Goal: Information Seeking & Learning: Compare options

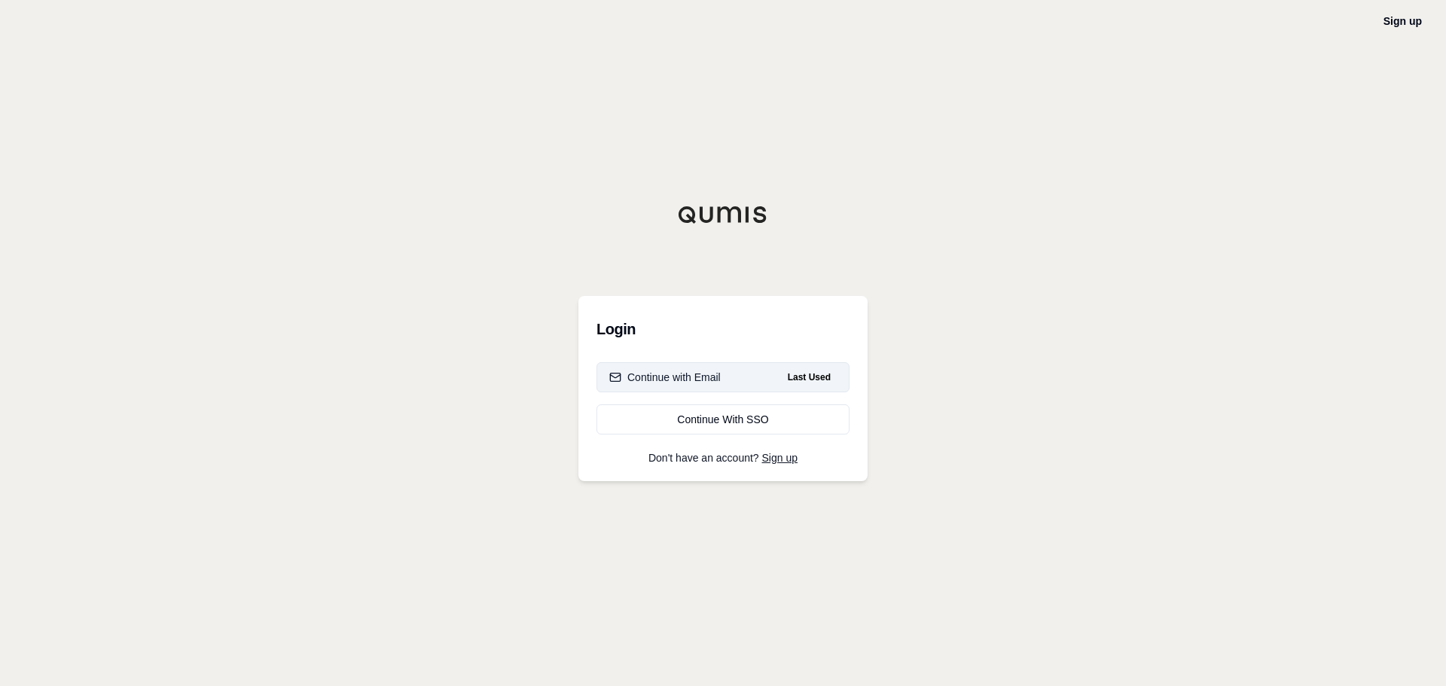
click at [679, 370] on div "Continue with Email" at bounding box center [664, 377] width 111 height 15
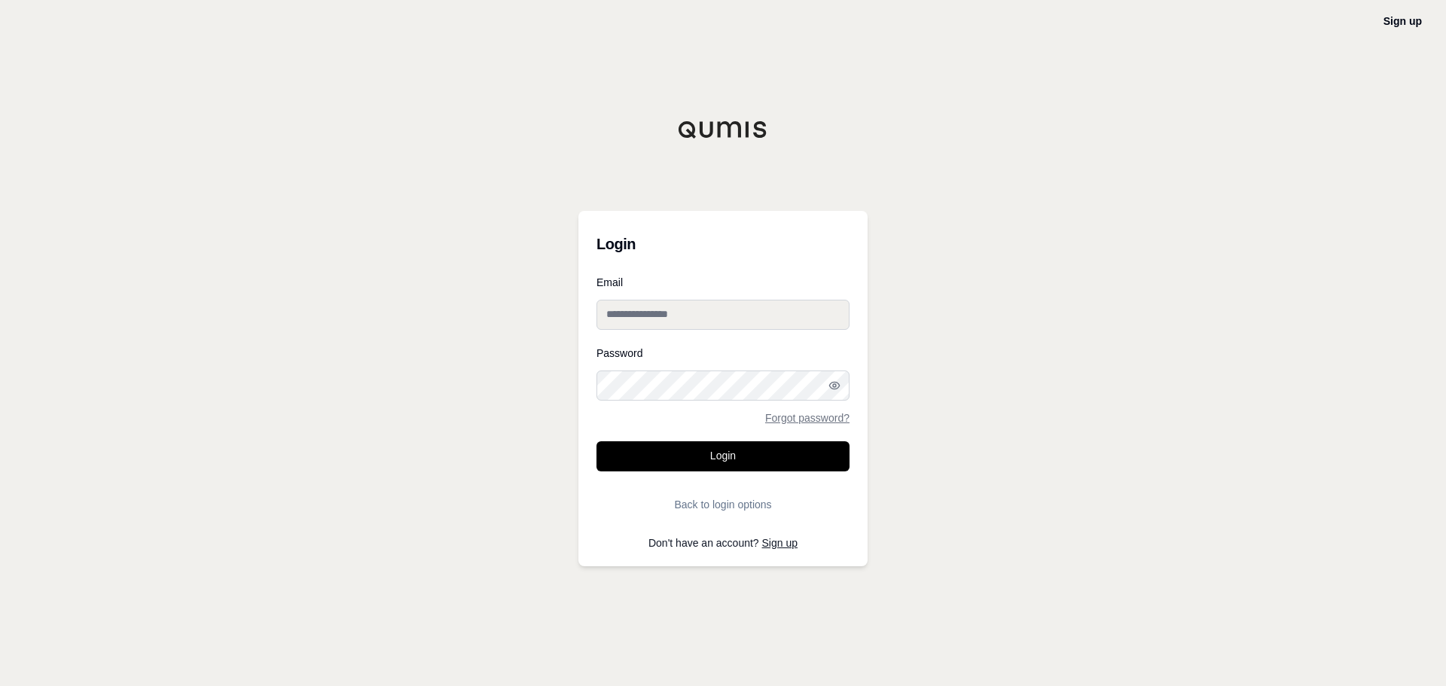
type input "**********"
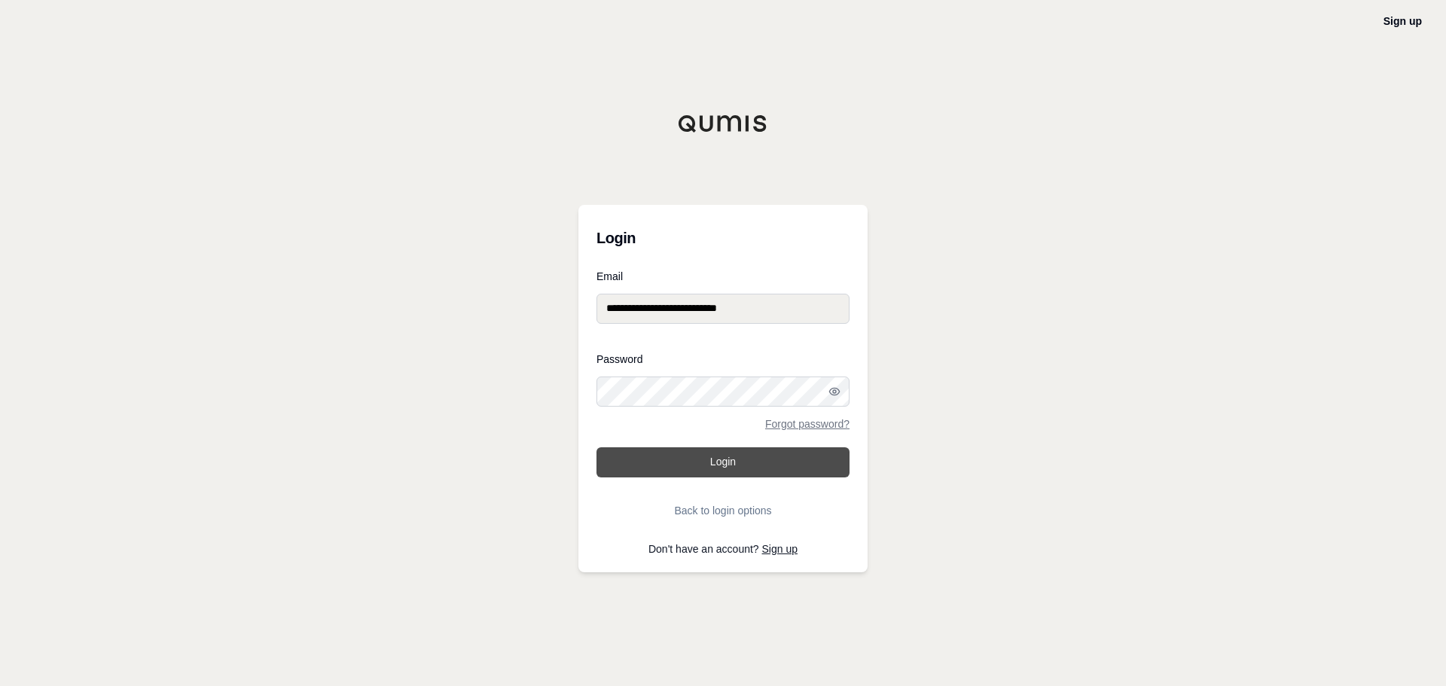
click at [722, 462] on button "Login" at bounding box center [722, 462] width 253 height 30
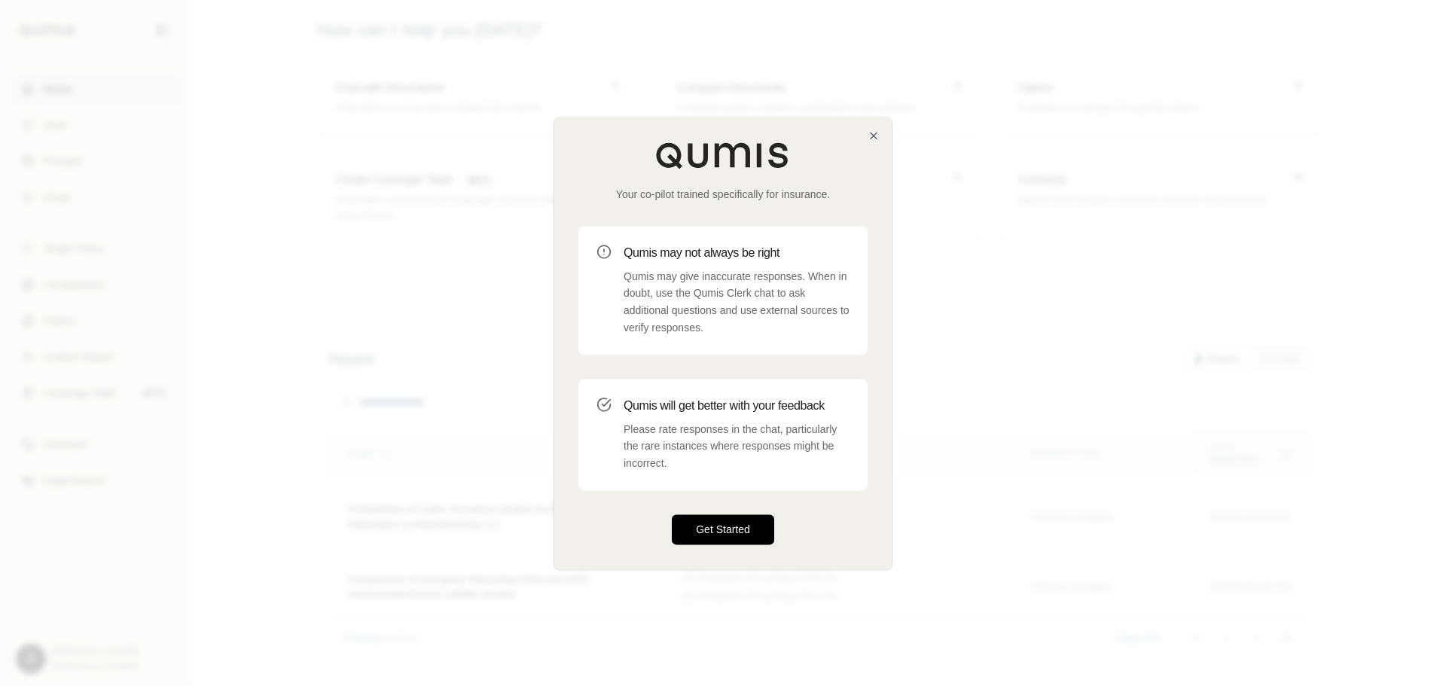
click at [714, 529] on button "Get Started" at bounding box center [723, 529] width 102 height 30
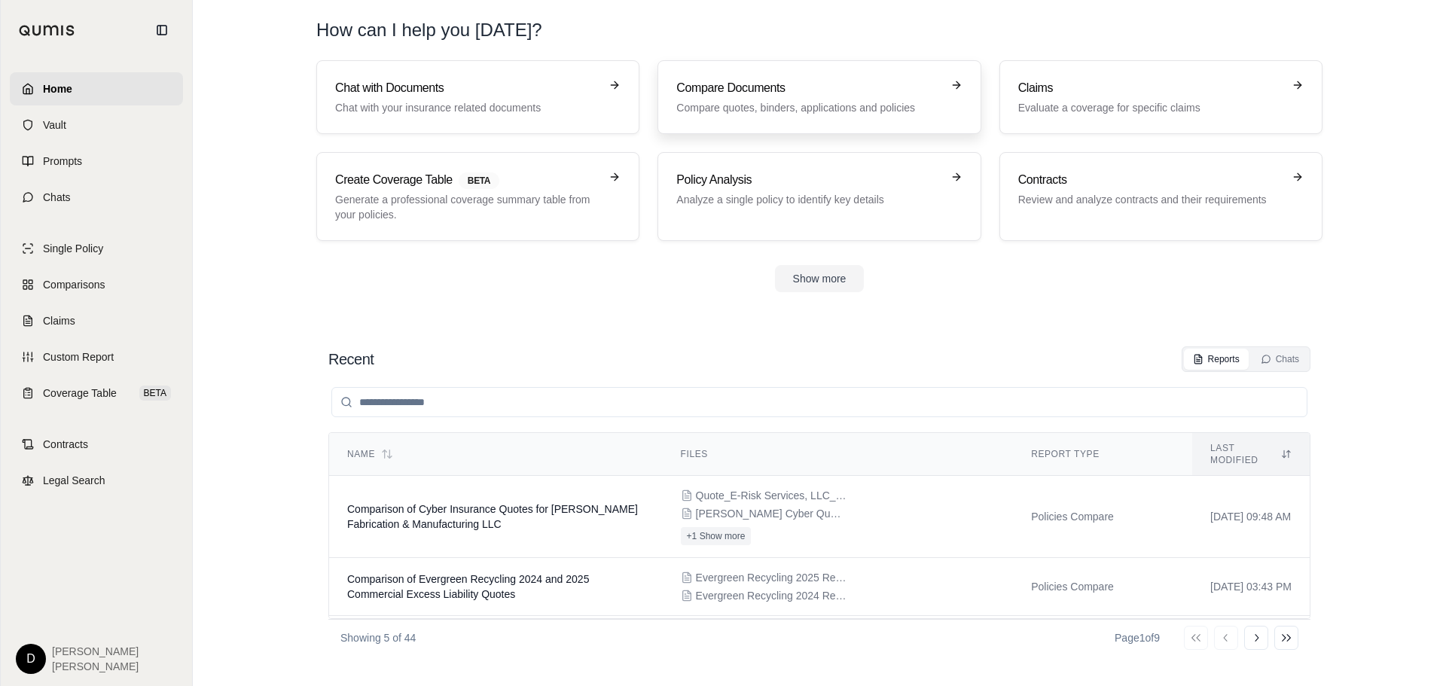
click at [779, 108] on p "Compare quotes, binders, applications and policies" at bounding box center [808, 107] width 264 height 15
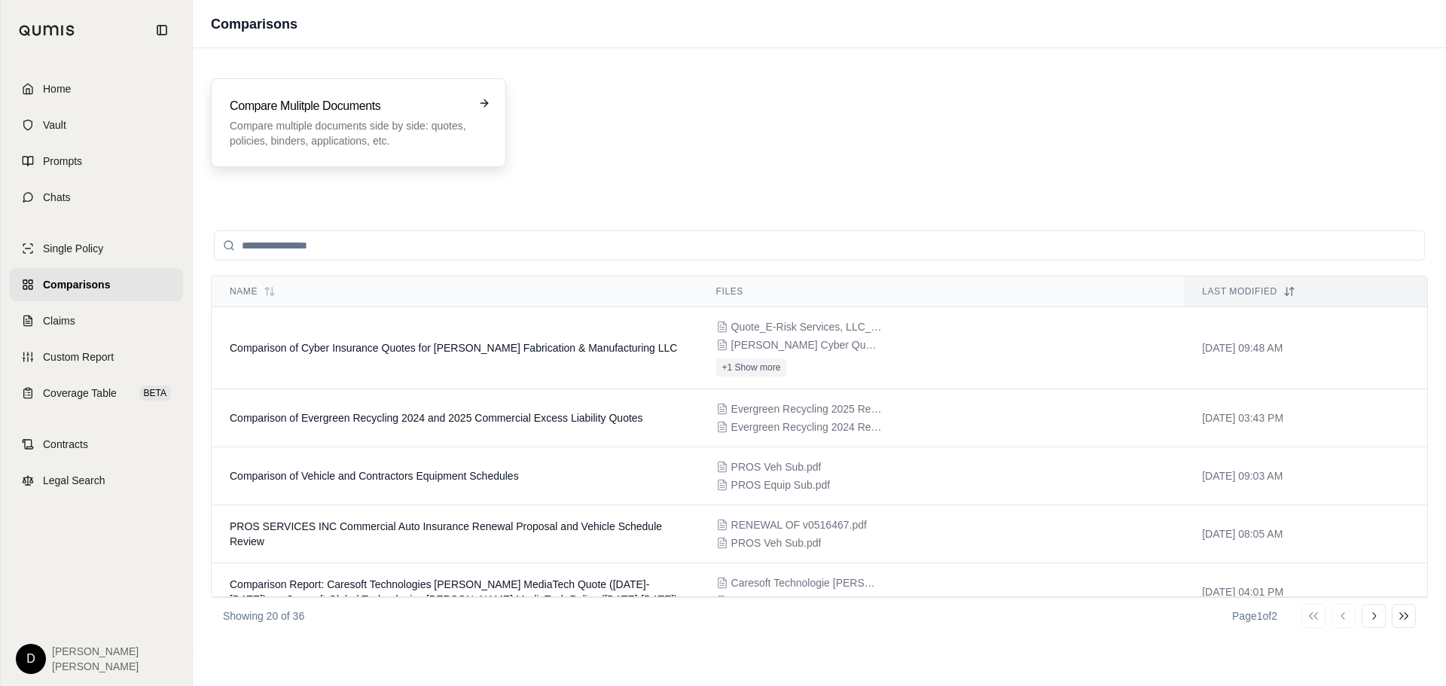
click at [402, 128] on p "Compare multiple documents side by side: quotes, policies, binders, application…" at bounding box center [348, 133] width 236 height 30
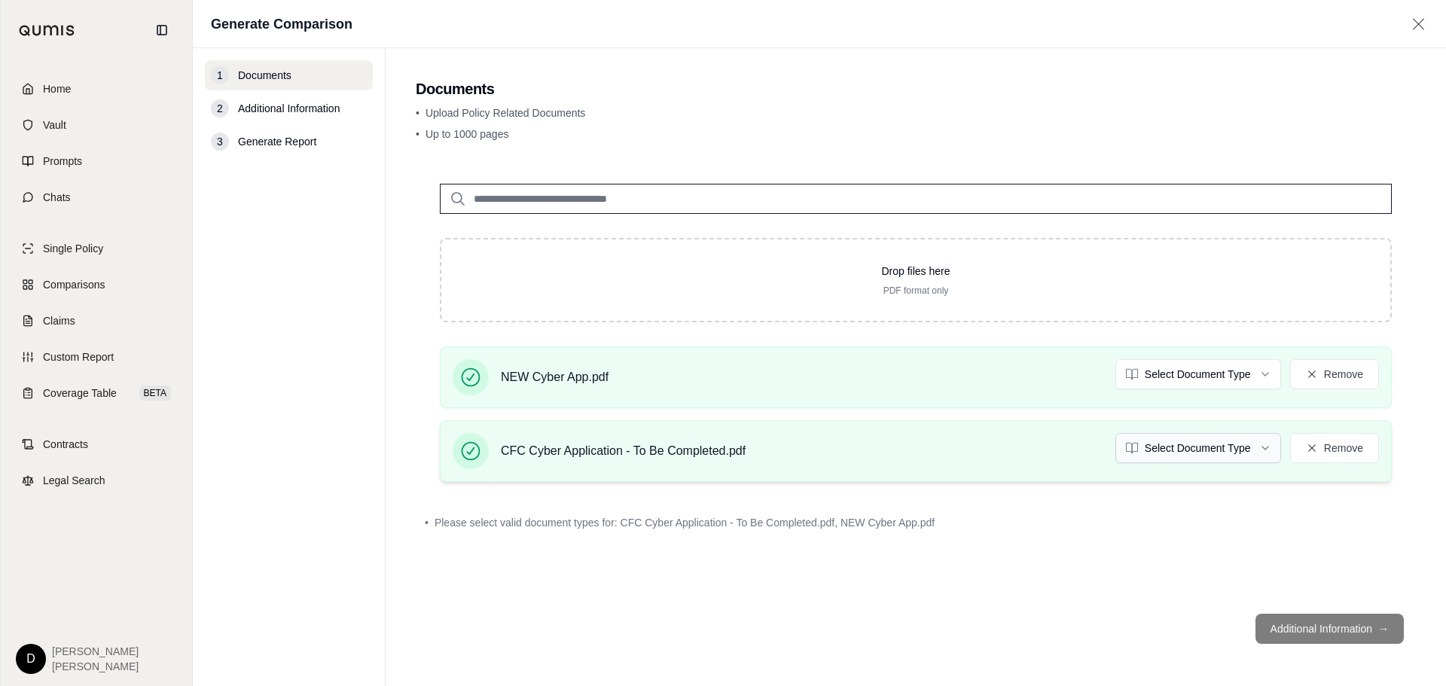
click at [1265, 449] on html "Home Vault Prompts Chats Single Policy Comparisons Claims Custom Report Coverag…" at bounding box center [723, 343] width 1446 height 686
click at [1261, 374] on html "Document type updated successfully Home Vault Prompts Chats Single Policy Compa…" at bounding box center [723, 343] width 1446 height 686
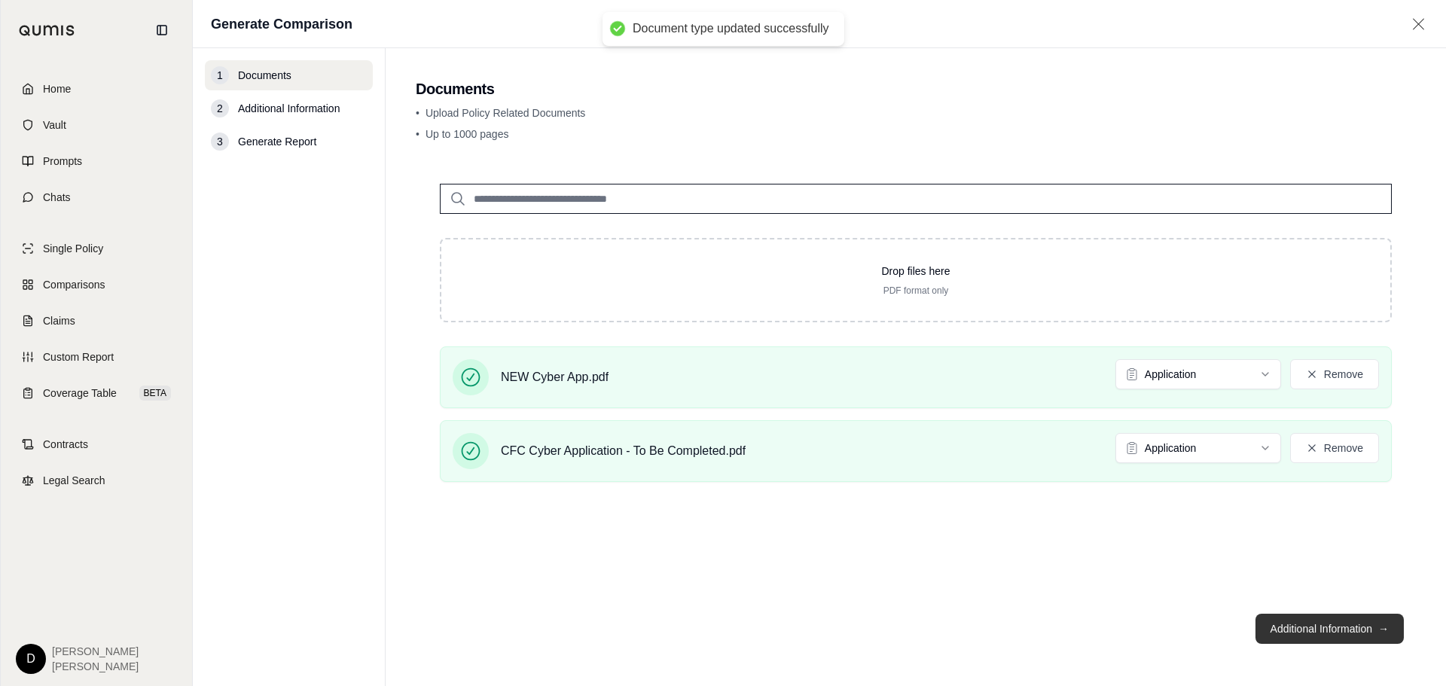
click at [1279, 622] on button "Additional Information →" at bounding box center [1329, 629] width 148 height 30
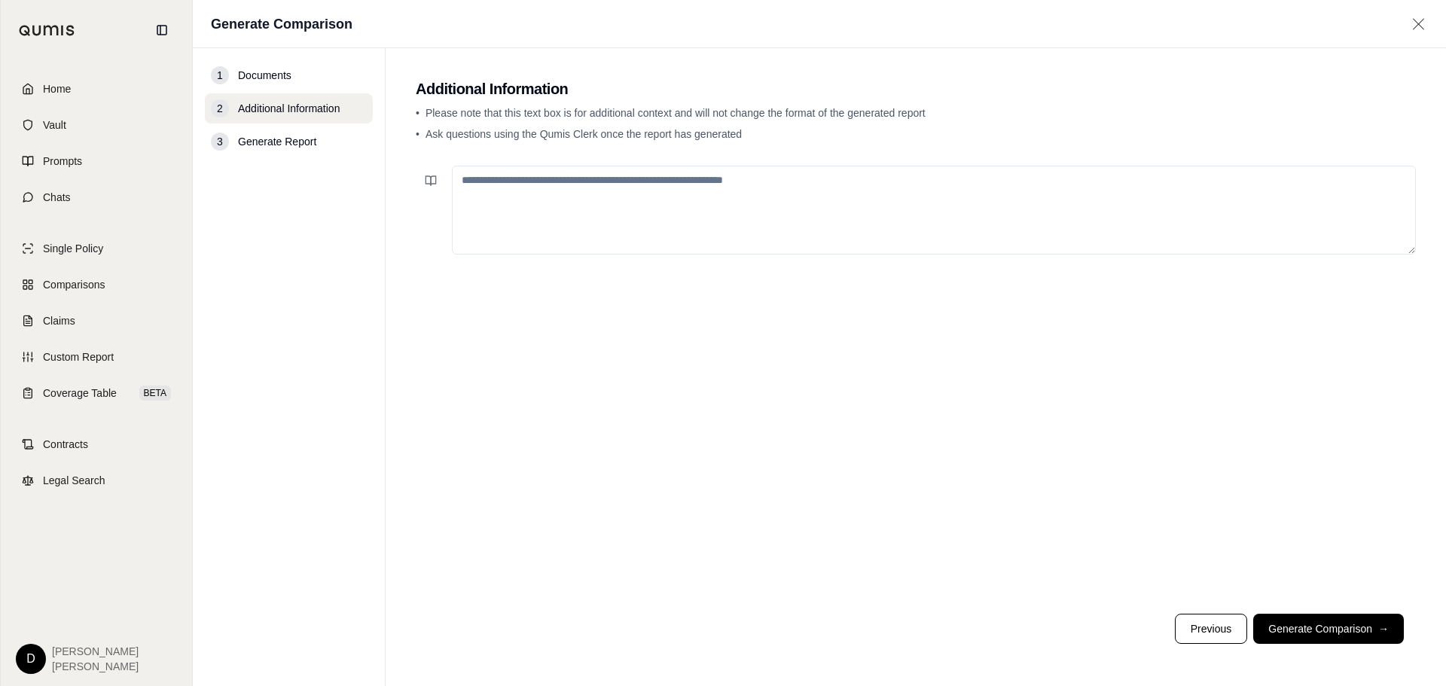
click at [543, 206] on textarea at bounding box center [934, 210] width 964 height 89
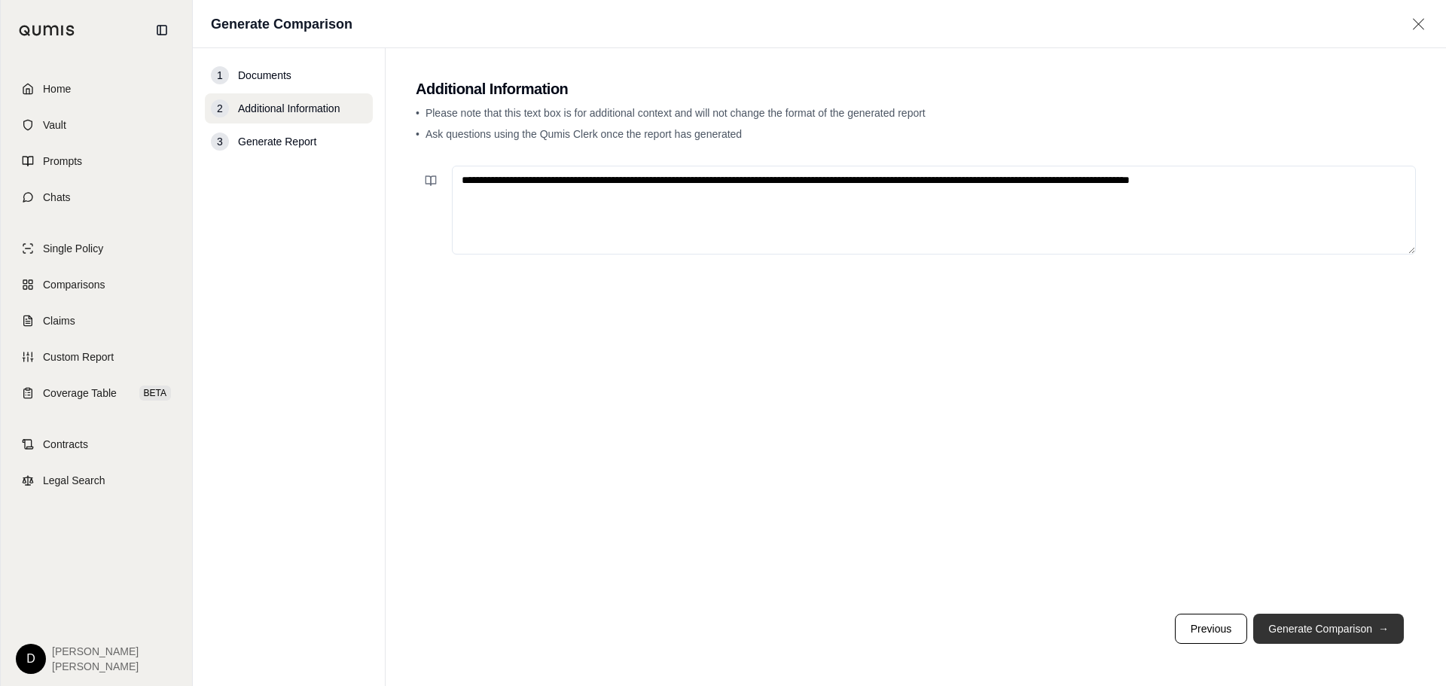
type textarea "**********"
click at [1317, 627] on button "Generate Comparison →" at bounding box center [1328, 629] width 151 height 30
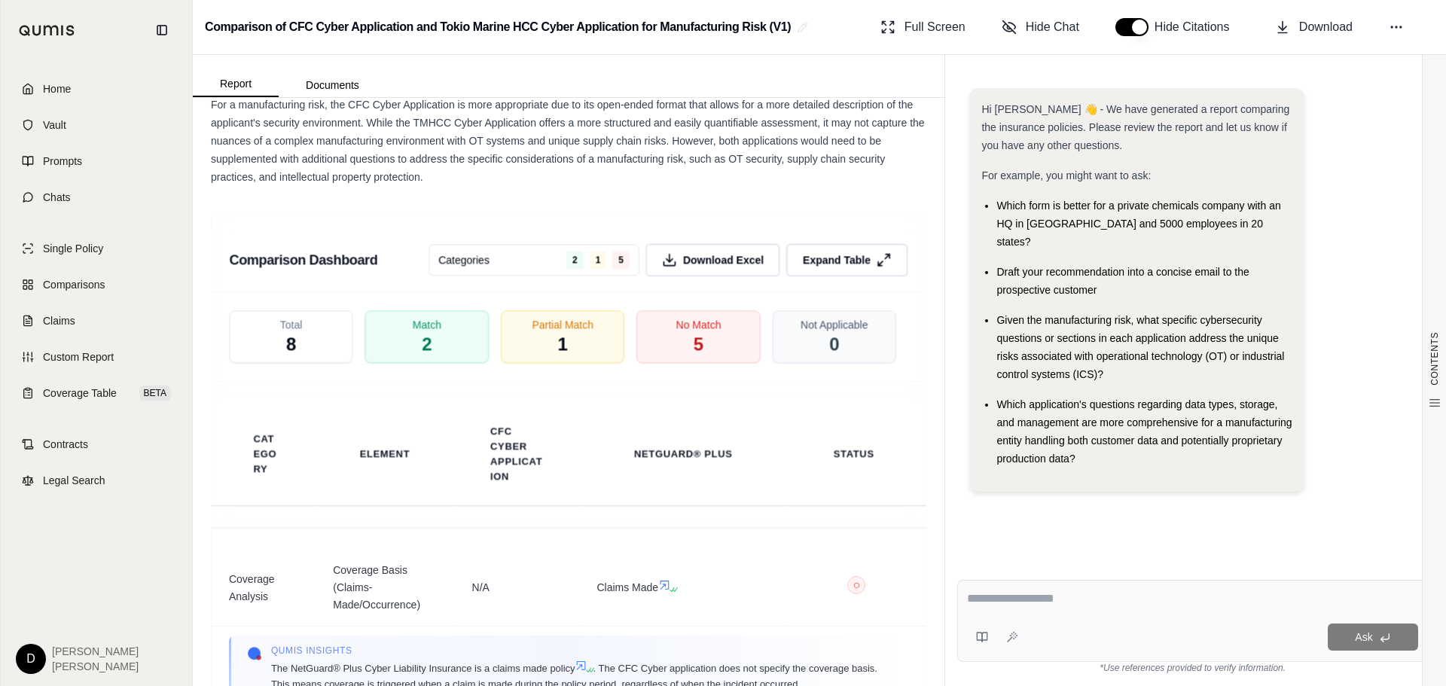
scroll to position [3238, 0]
